Goal: Task Accomplishment & Management: Complete application form

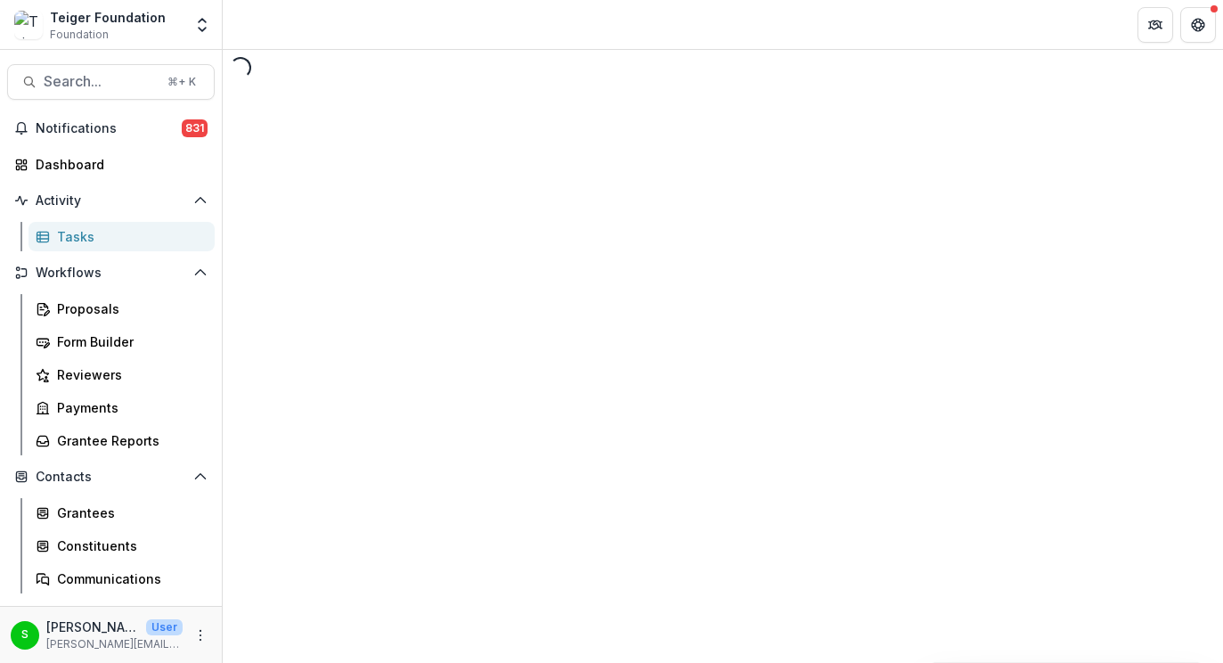
select select "********"
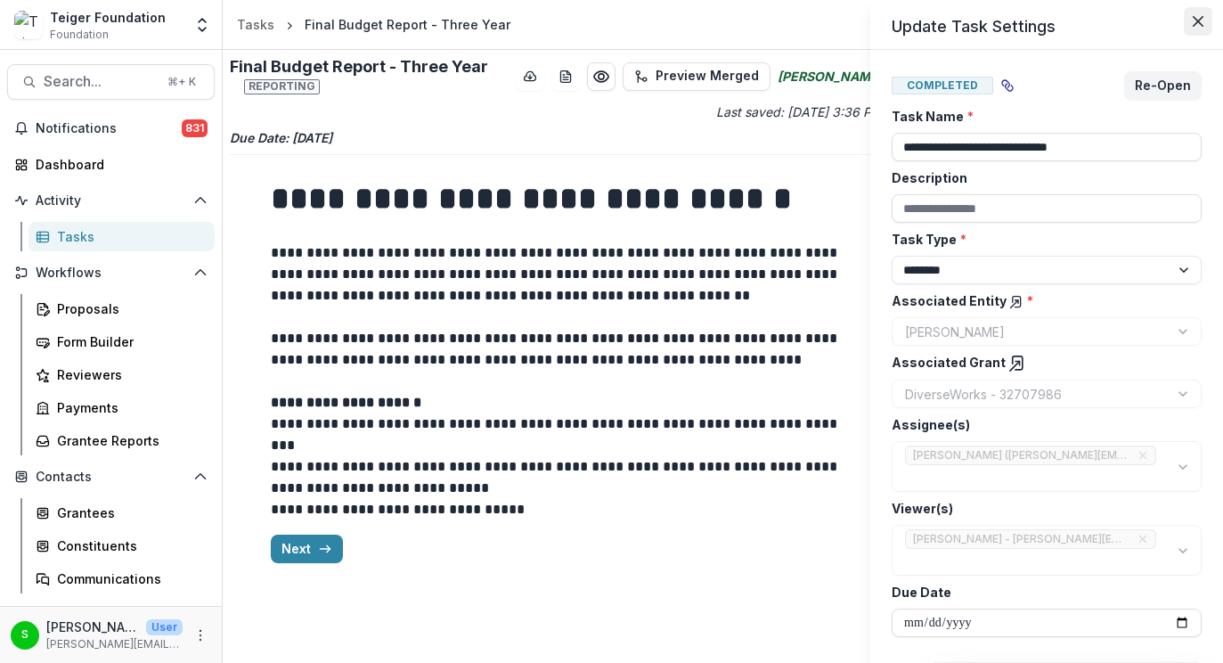
click at [1200, 26] on icon "Close" at bounding box center [1198, 21] width 11 height 11
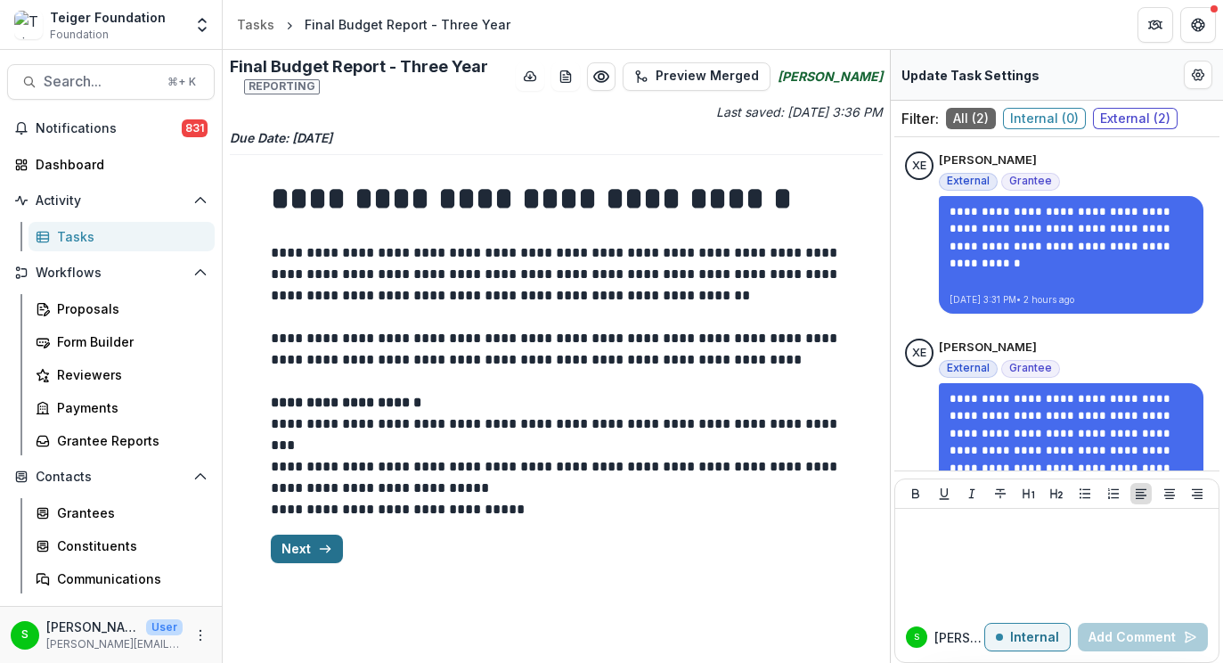
click at [296, 550] on button "Next" at bounding box center [307, 548] width 72 height 29
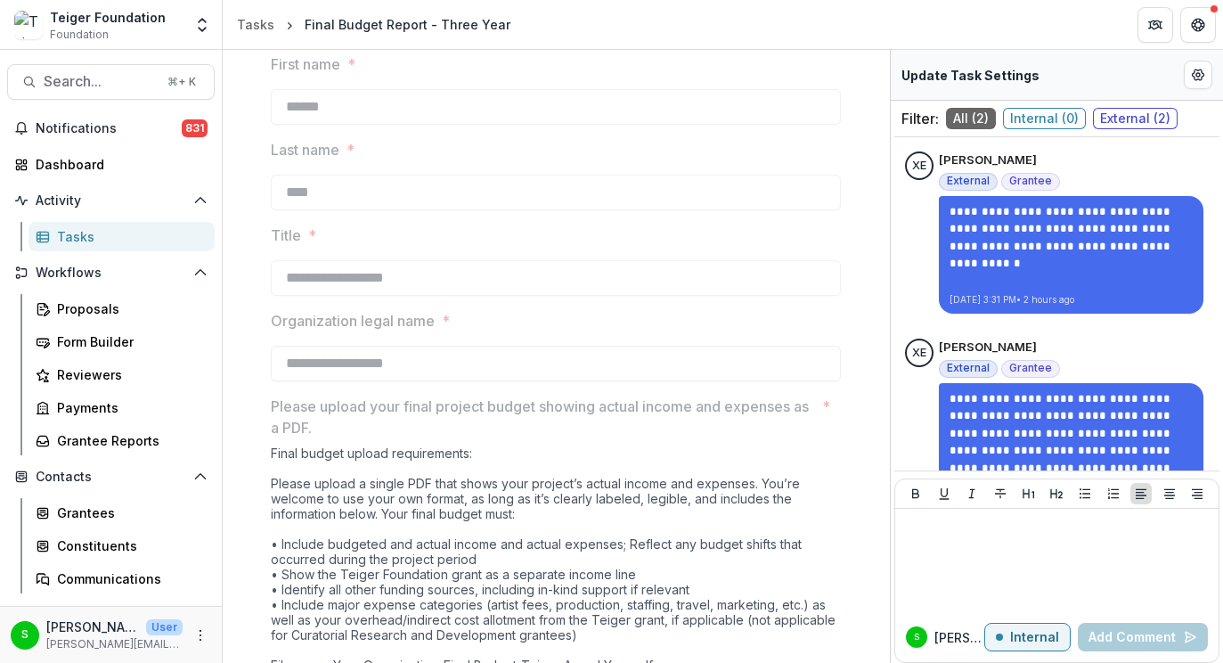
scroll to position [557, 0]
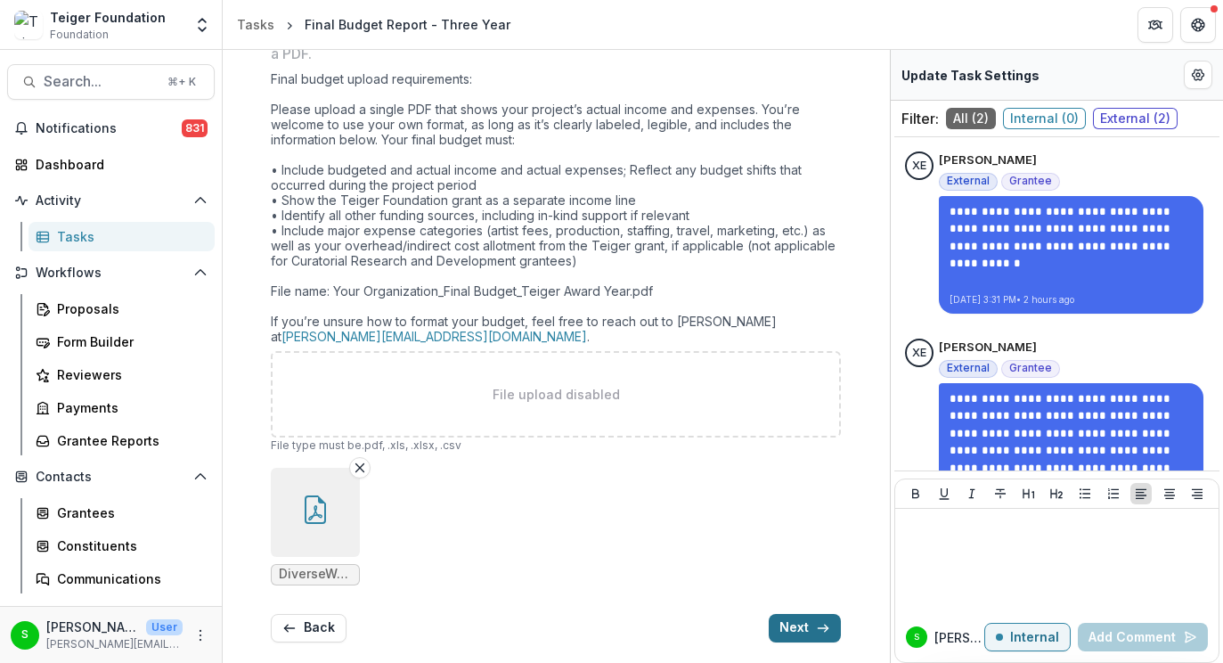
click at [802, 622] on button "Next" at bounding box center [805, 628] width 72 height 29
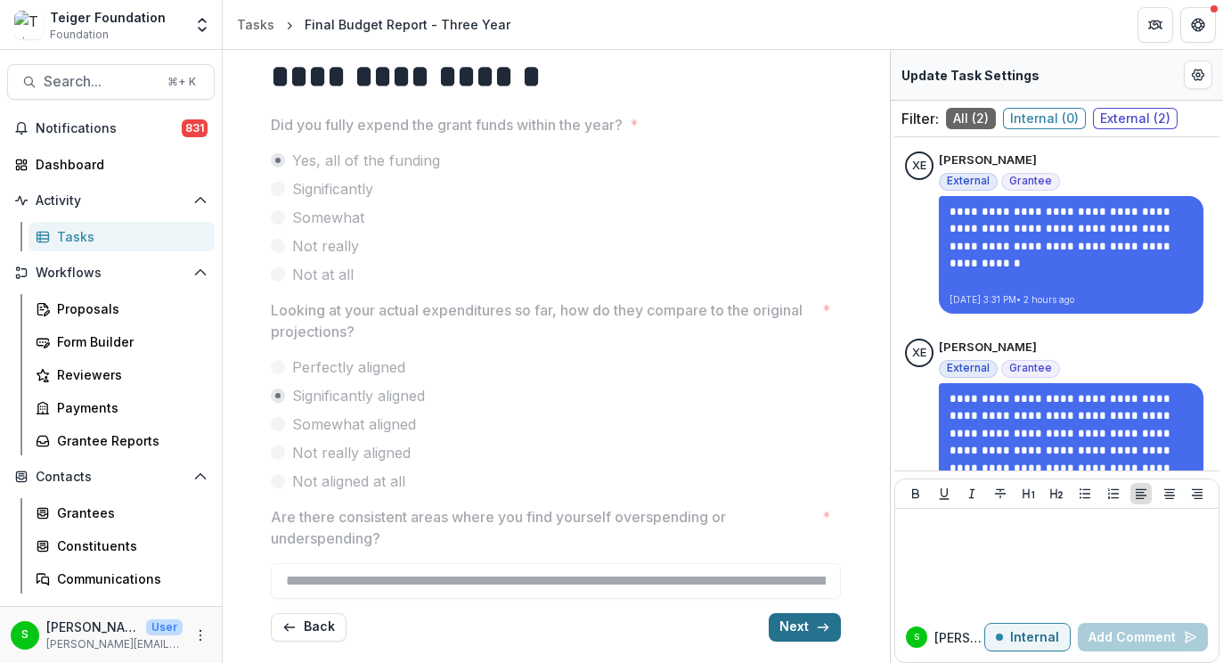
scroll to position [121, 0]
click at [802, 622] on button "Next" at bounding box center [805, 628] width 72 height 29
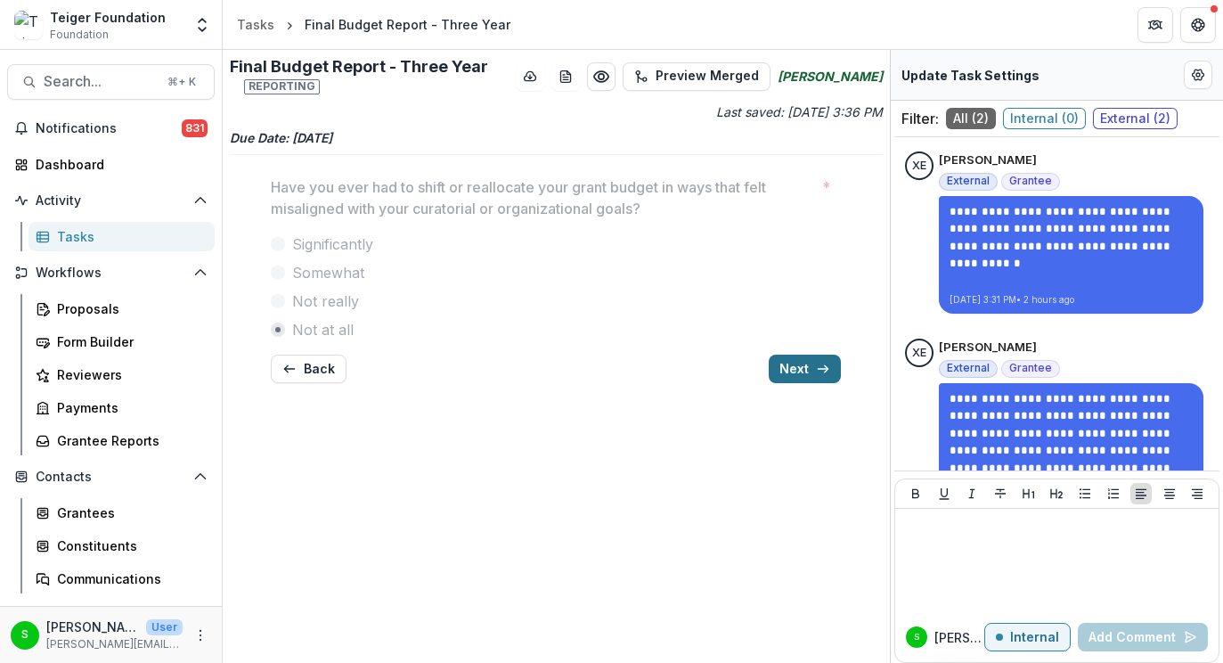
scroll to position [0, 0]
click at [803, 375] on button "Next" at bounding box center [805, 369] width 72 height 29
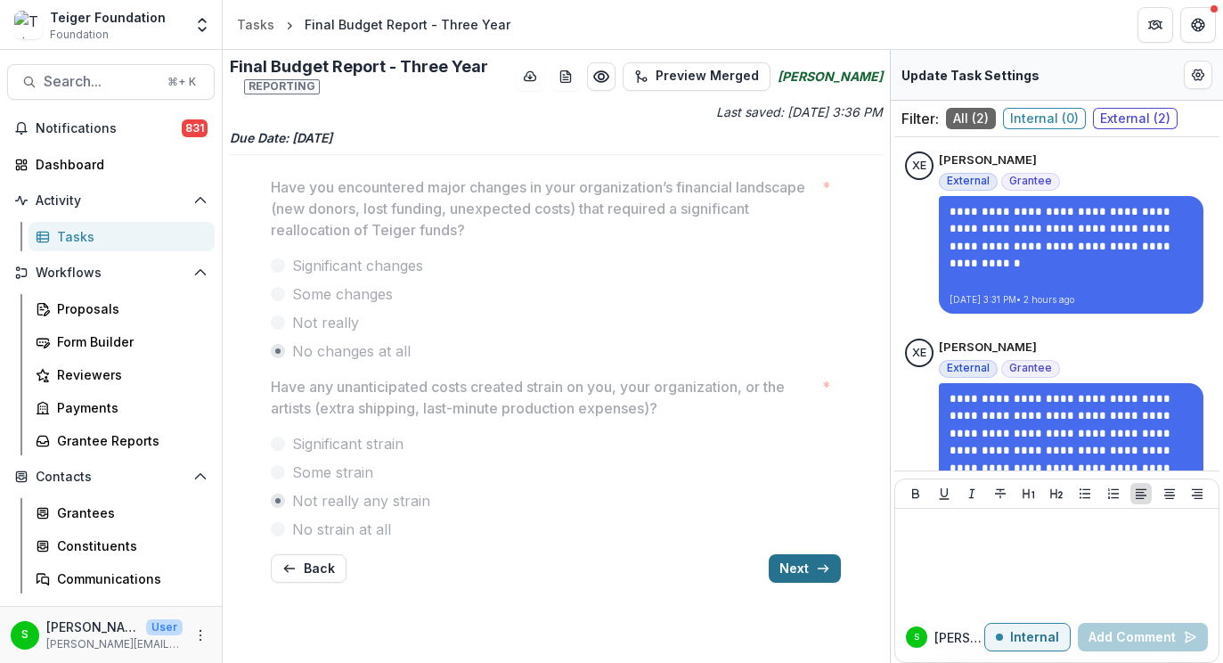
click at [798, 574] on button "Next" at bounding box center [805, 568] width 72 height 29
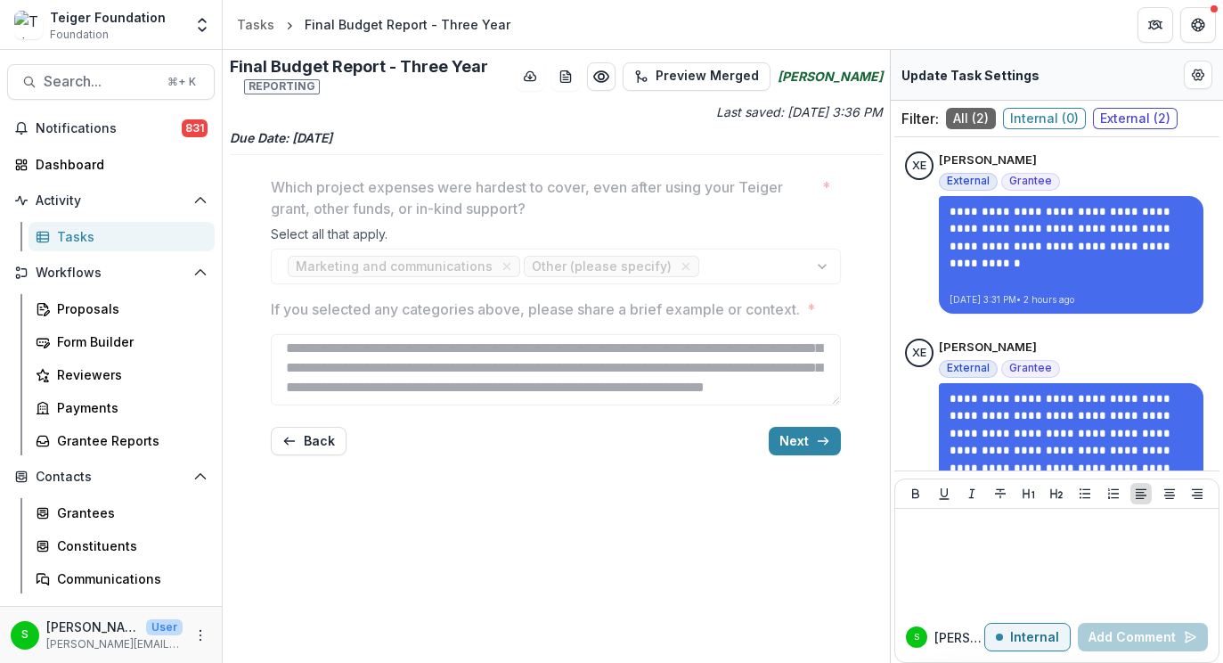
scroll to position [82, 0]
click at [810, 427] on button "Next" at bounding box center [805, 441] width 72 height 29
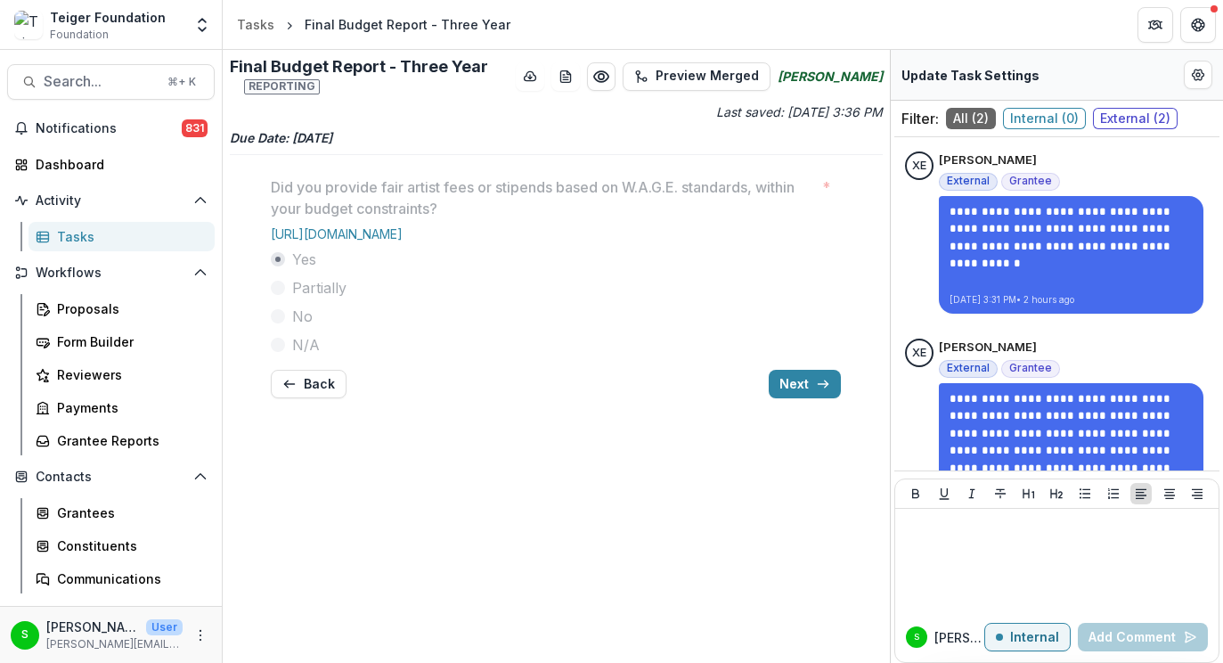
click at [811, 427] on div "Final Budget Report - Three Year Reporting Preview Merged [PERSON_NAME] Last sa…" at bounding box center [556, 356] width 667 height 613
click at [804, 382] on button "Next" at bounding box center [805, 384] width 72 height 29
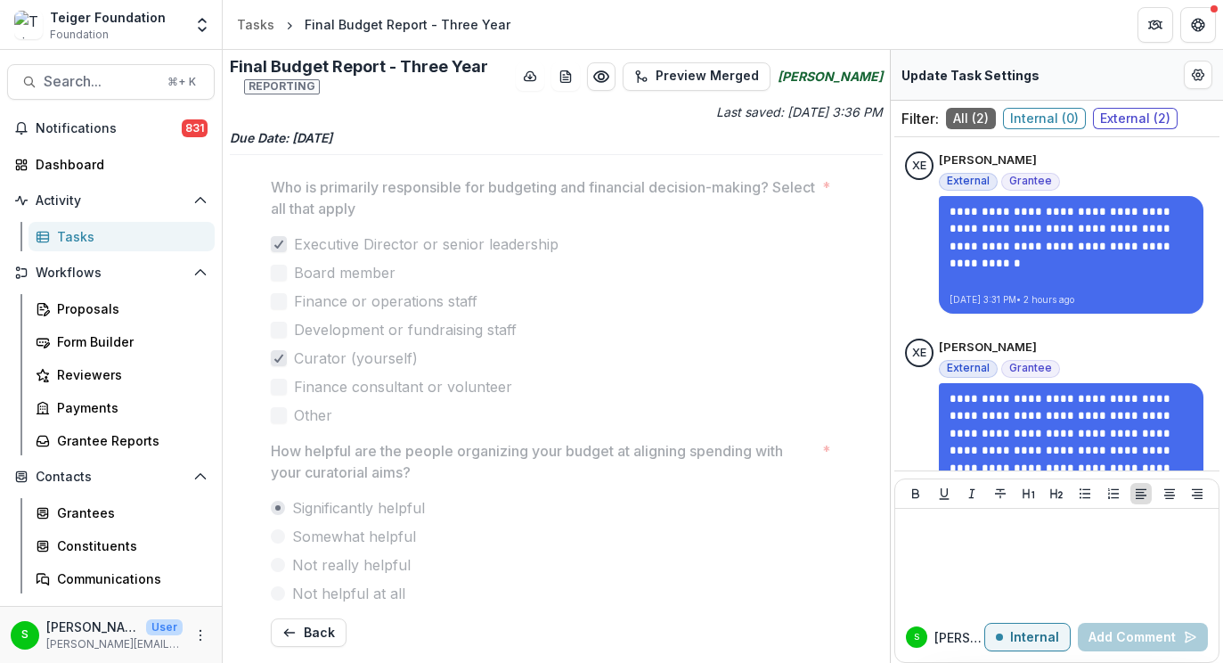
scroll to position [5, 0]
